Goal: Information Seeking & Learning: Compare options

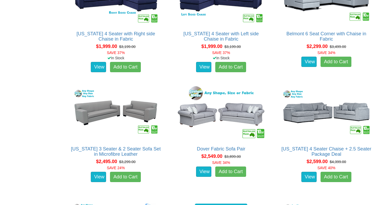
scroll to position [578, 0]
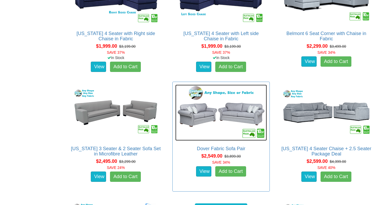
click at [238, 111] on img at bounding box center [220, 112] width 91 height 56
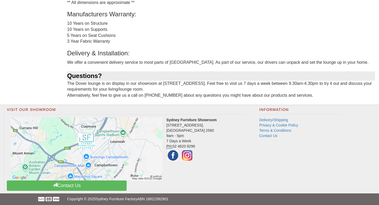
scroll to position [449, 0]
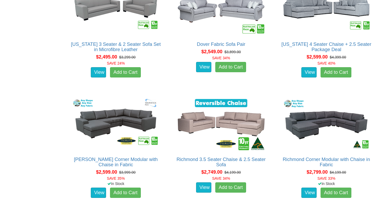
scroll to position [683, 0]
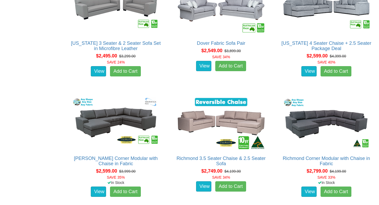
drag, startPoint x: 69, startPoint y: 204, endPoint x: 104, endPoint y: 203, distance: 35.2
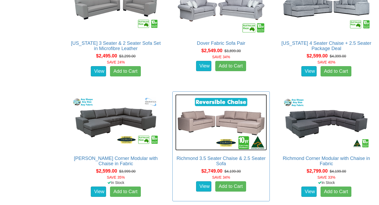
click at [205, 122] on img at bounding box center [220, 122] width 91 height 56
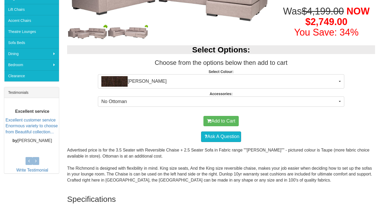
scroll to position [137, 0]
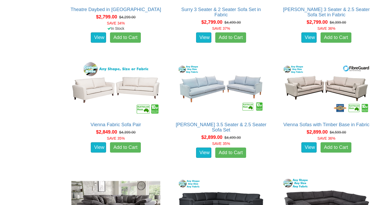
scroll to position [957, 0]
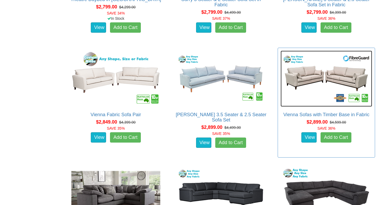
click at [322, 78] on img at bounding box center [325, 78] width 91 height 56
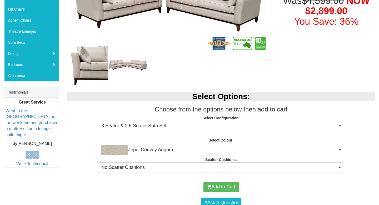
scroll to position [147, 0]
